Goal: Task Accomplishment & Management: Complete application form

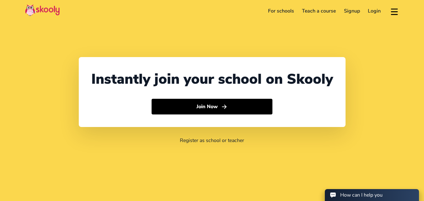
select select "1"
select select "[GEOGRAPHIC_DATA]"
select select "America/New_York"
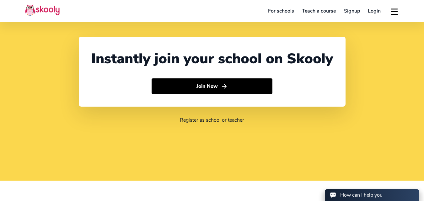
scroll to position [31, 0]
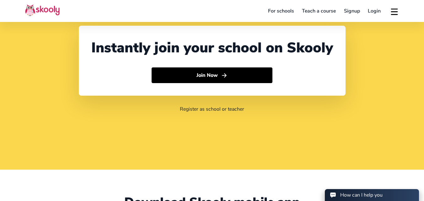
click at [324, 11] on link "Teach a course" at bounding box center [319, 11] width 42 height 10
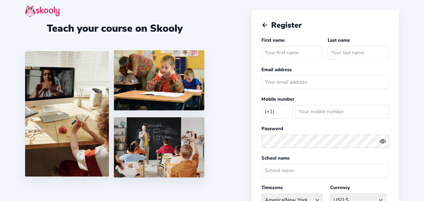
select select "US"
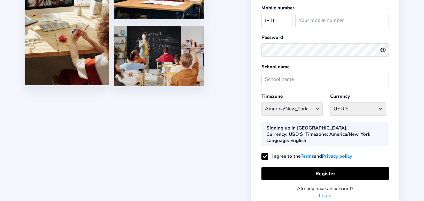
scroll to position [94, 0]
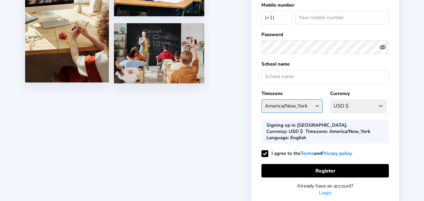
click at [292, 107] on select "America/New_York Afghanistan - Asia/Kabul Albania - Europe/Tirane Algeria - Afr…" at bounding box center [291, 106] width 61 height 13
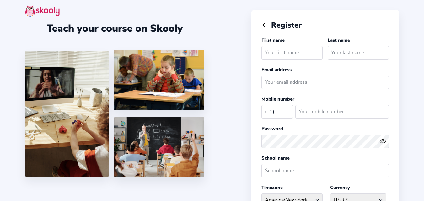
scroll to position [31, 0]
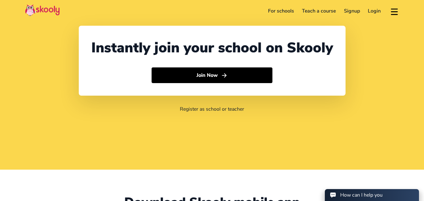
select select "1"
select select "[GEOGRAPHIC_DATA]"
select select "America/New_York"
click at [391, 11] on button at bounding box center [394, 11] width 9 height 10
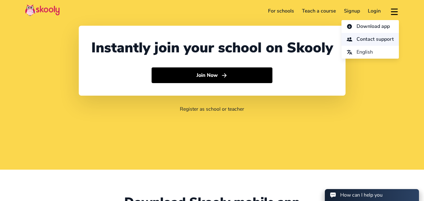
click at [372, 37] on span "Contact support" at bounding box center [375, 39] width 37 height 9
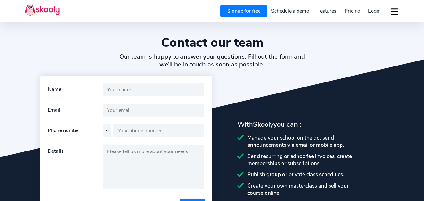
select select "en"
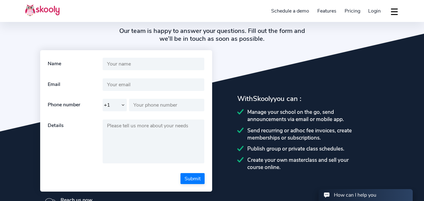
scroll to position [23, 0]
